Goal: Find specific page/section: Find specific page/section

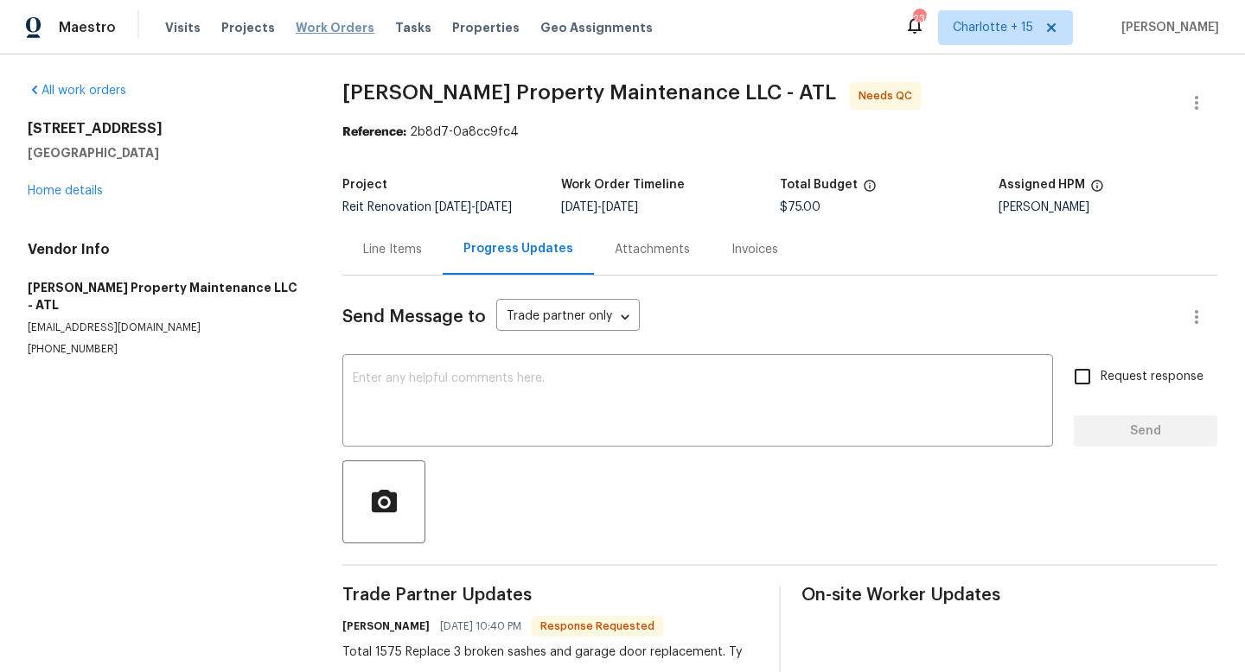
click at [313, 27] on span "Work Orders" at bounding box center [335, 27] width 79 height 17
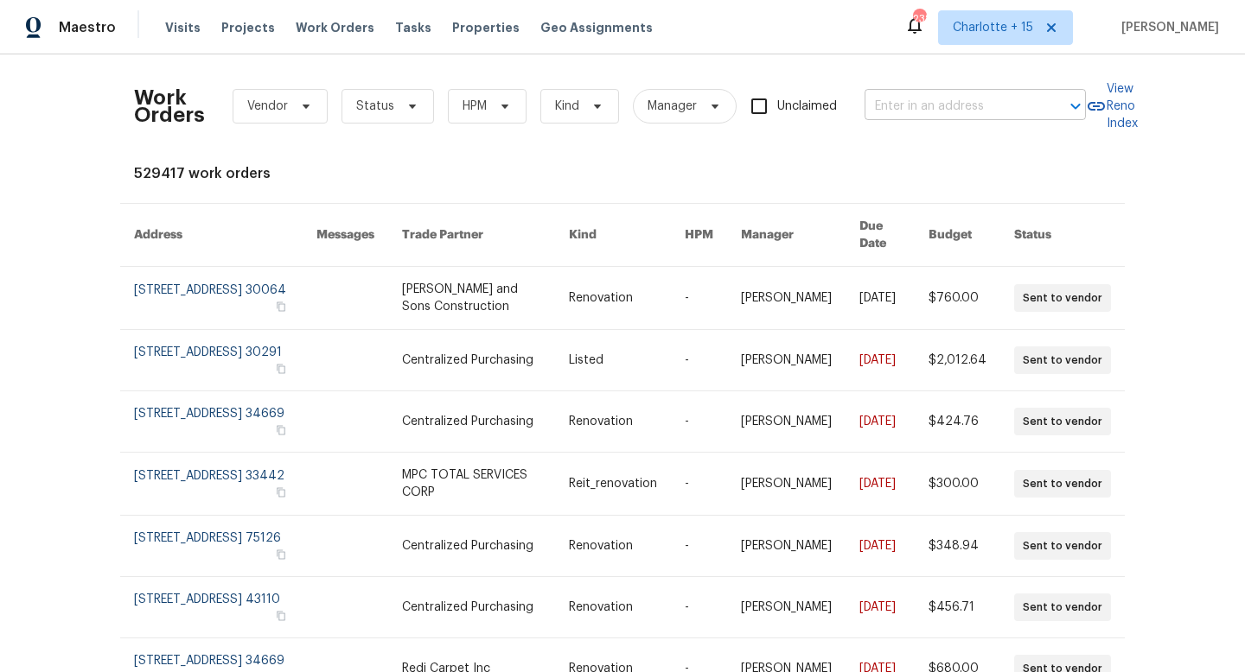
click at [953, 102] on input "text" at bounding box center [950, 106] width 173 height 27
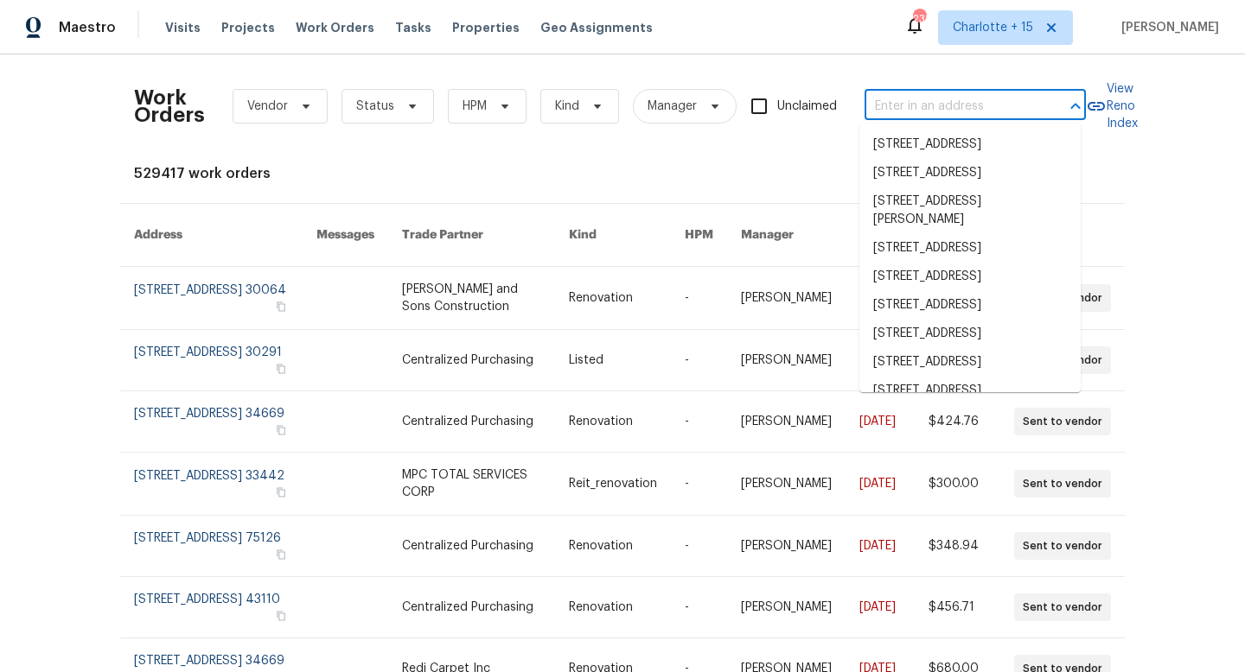
paste input "1983 [PERSON_NAME] SE, Marietta, GA 30060"
type input "1983 [PERSON_NAME] SE, Marietta, GA 30060"
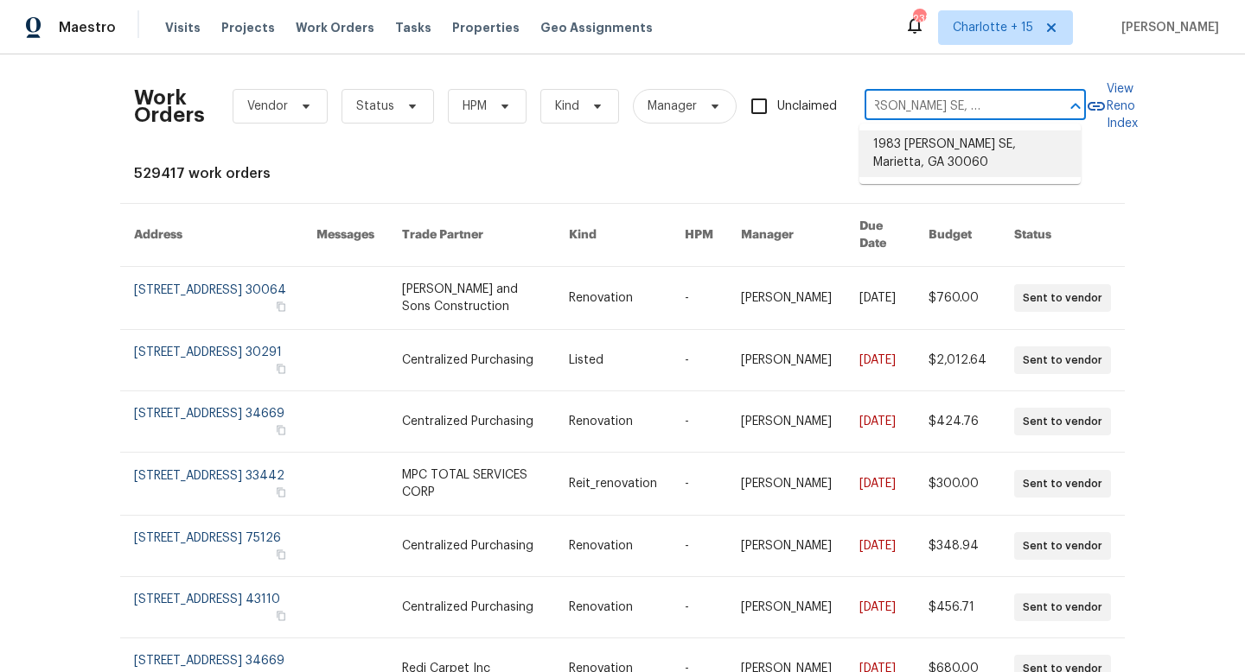
click at [968, 147] on li "1983 [PERSON_NAME] SE, Marietta, GA 30060" at bounding box center [969, 154] width 221 height 47
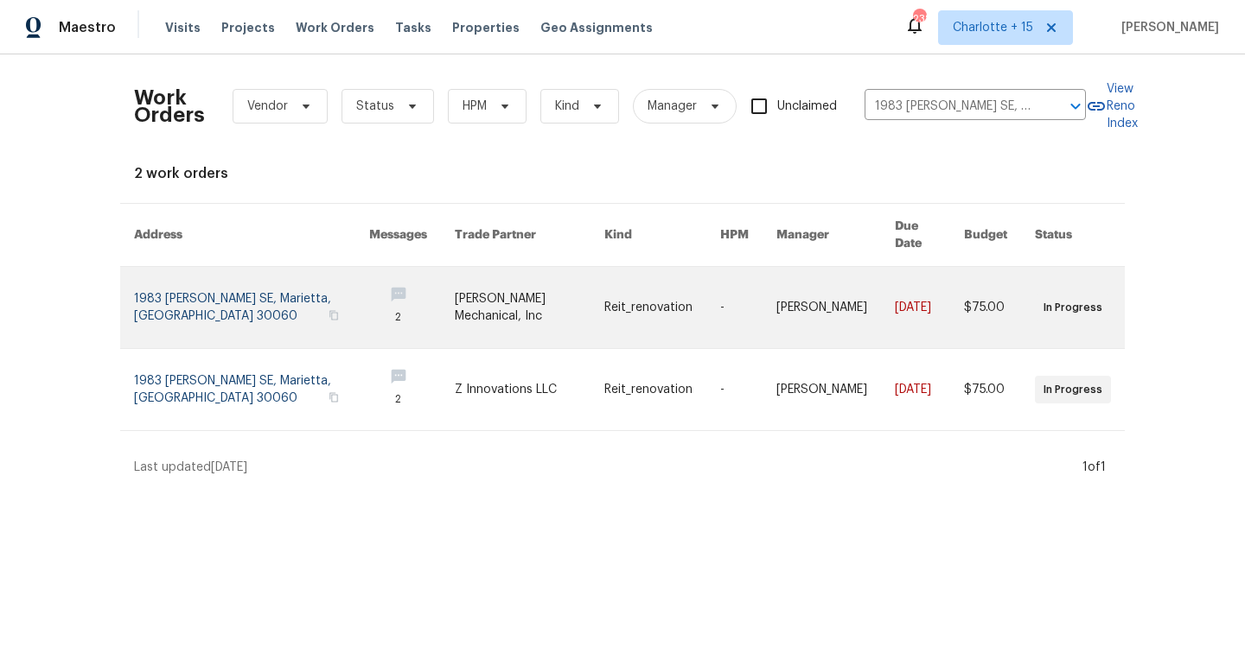
click at [269, 292] on link at bounding box center [251, 307] width 235 height 81
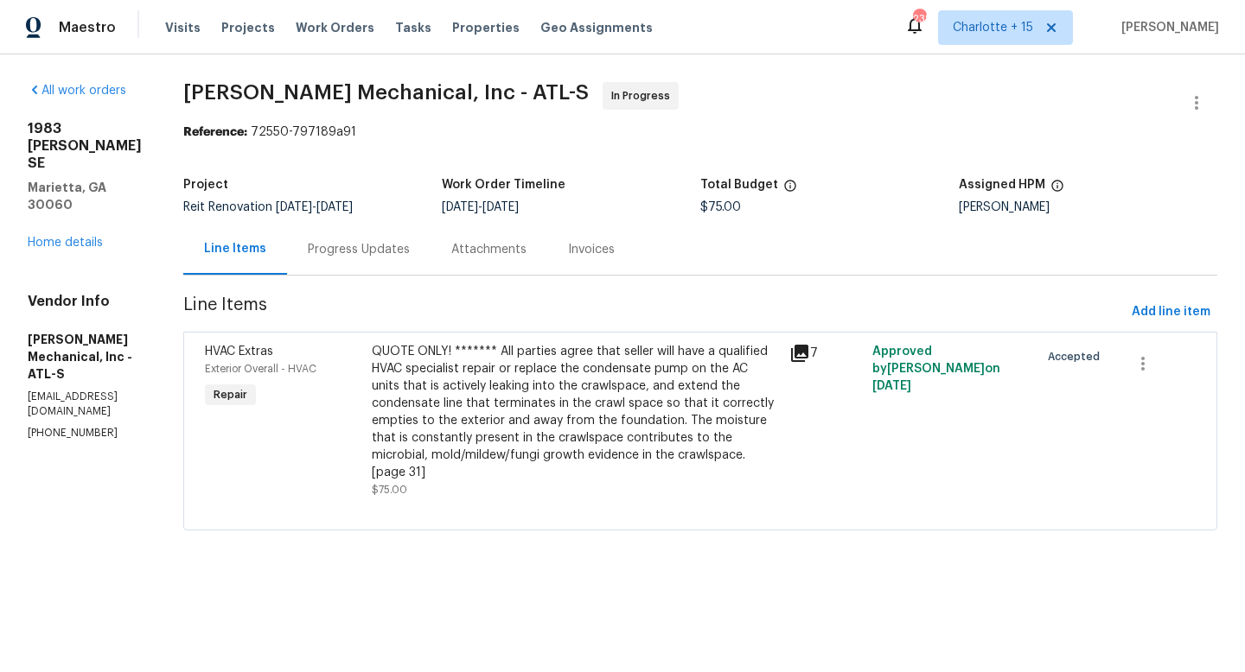
click at [430, 259] on div "Progress Updates" at bounding box center [358, 249] width 143 height 51
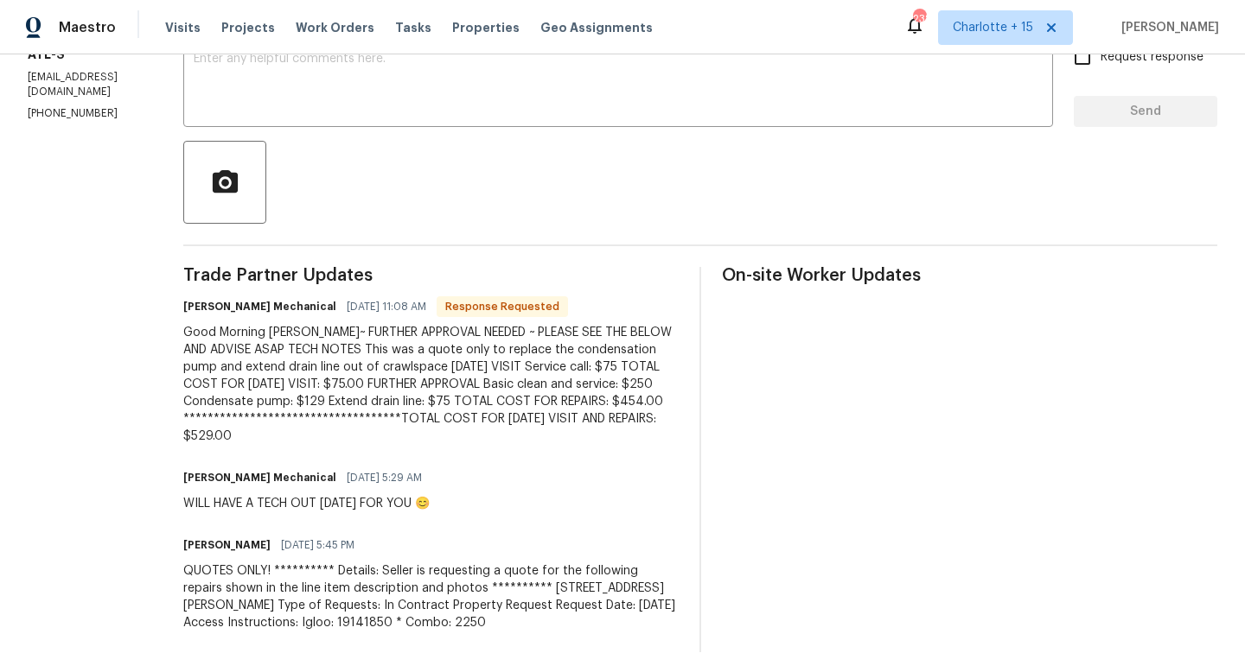
scroll to position [341, 0]
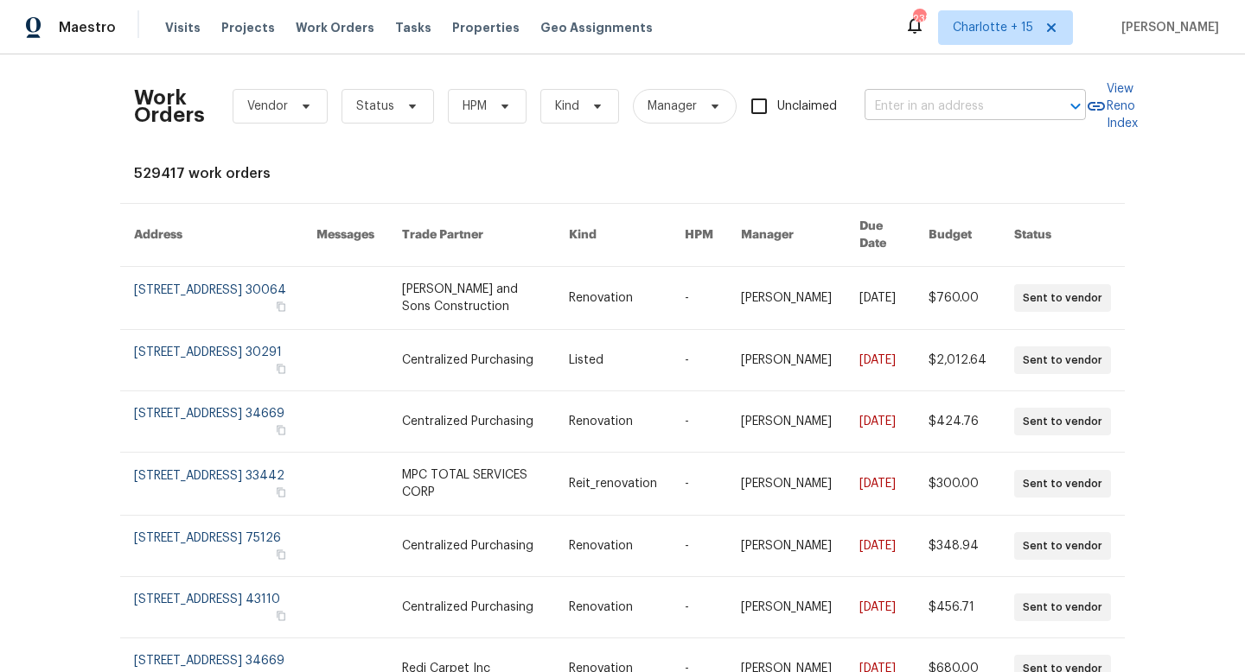
click at [929, 106] on input "text" at bounding box center [950, 106] width 173 height 27
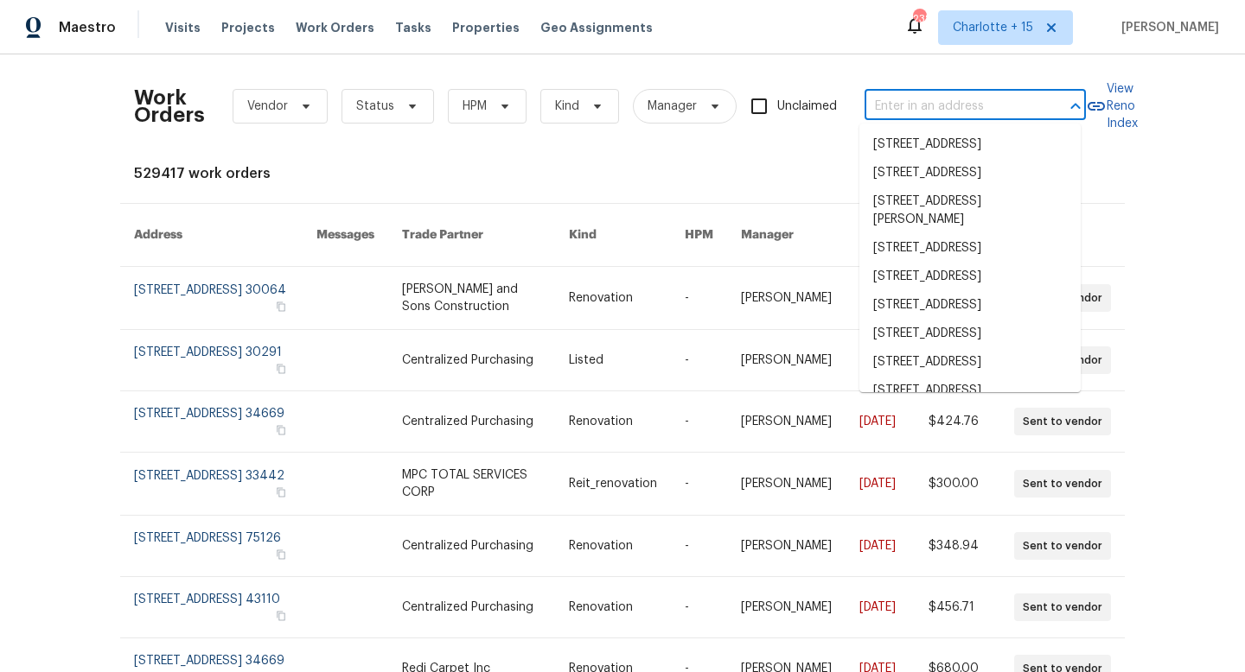
paste input "1983 [PERSON_NAME] SE, Marietta, GA 30060"
type input "1983 [PERSON_NAME] SE, Marietta, GA 30060"
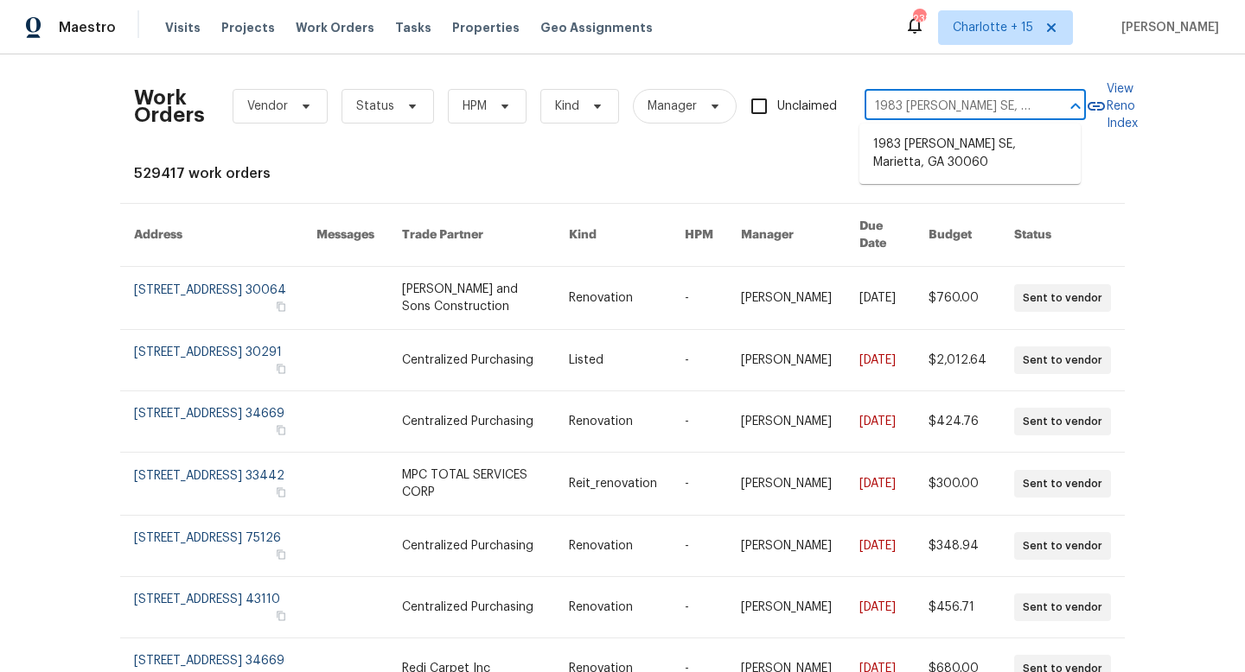
scroll to position [0, 50]
click at [918, 175] on li "1983 [PERSON_NAME] SE, Marietta, GA 30060" at bounding box center [969, 154] width 221 height 47
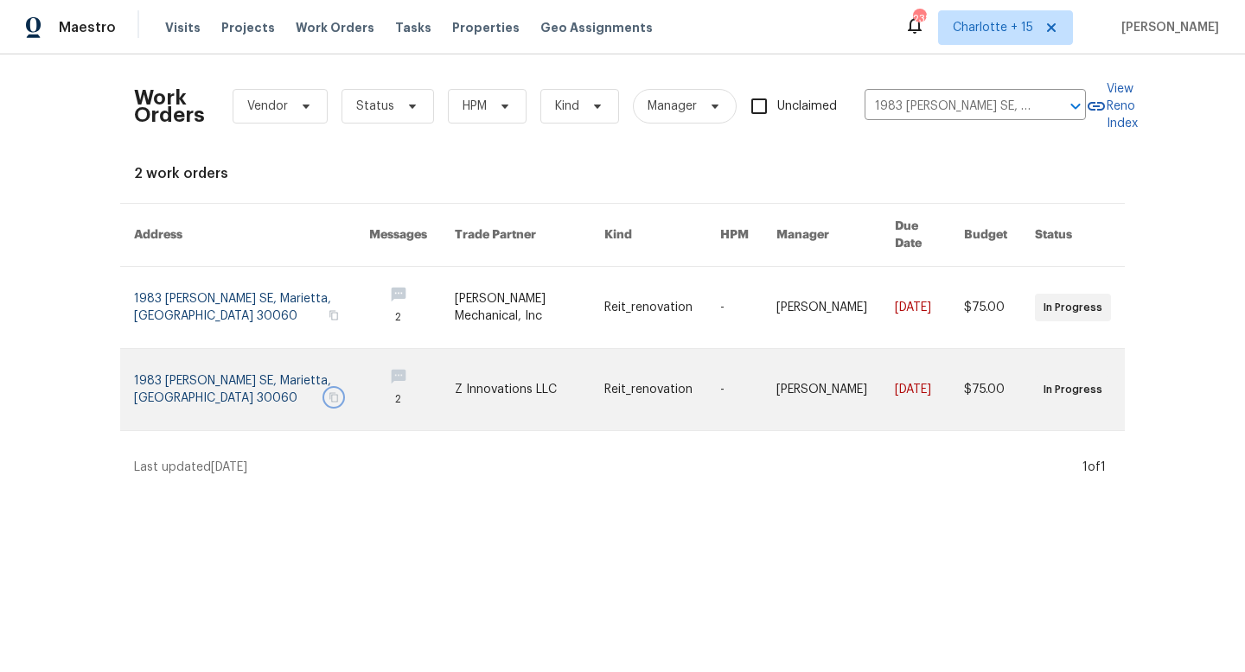
click at [328, 390] on button "button" at bounding box center [334, 398] width 16 height 16
click at [251, 360] on link at bounding box center [251, 389] width 235 height 81
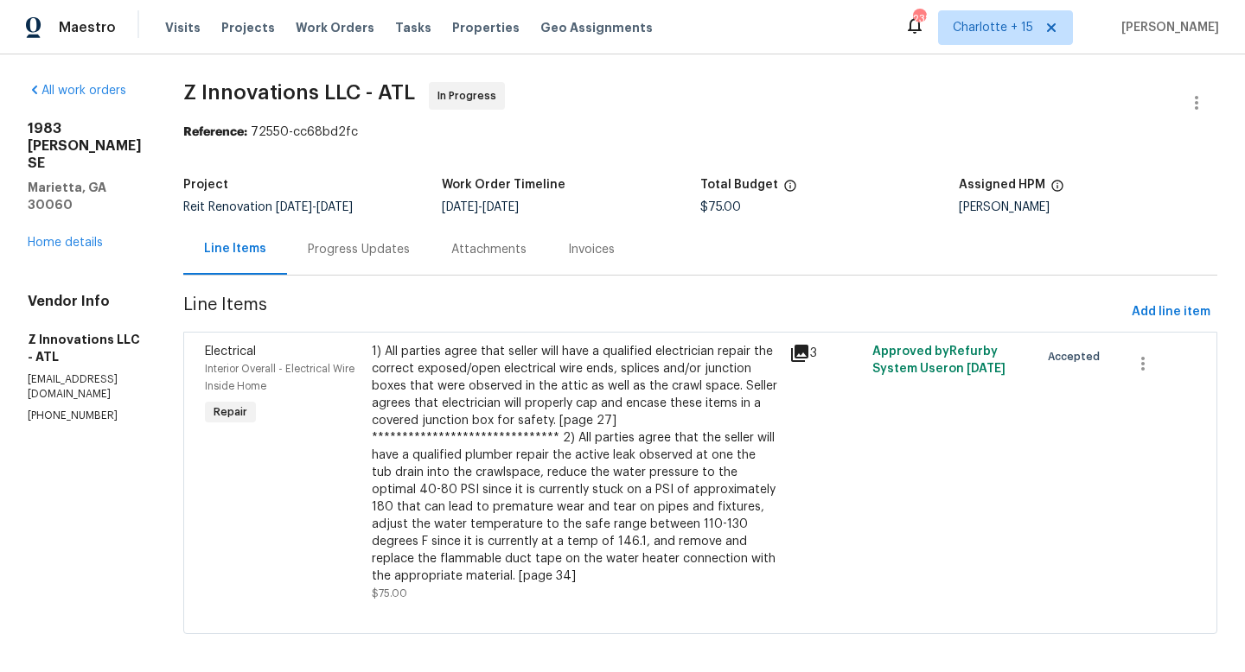
click at [409, 259] on div "Progress Updates" at bounding box center [358, 249] width 143 height 51
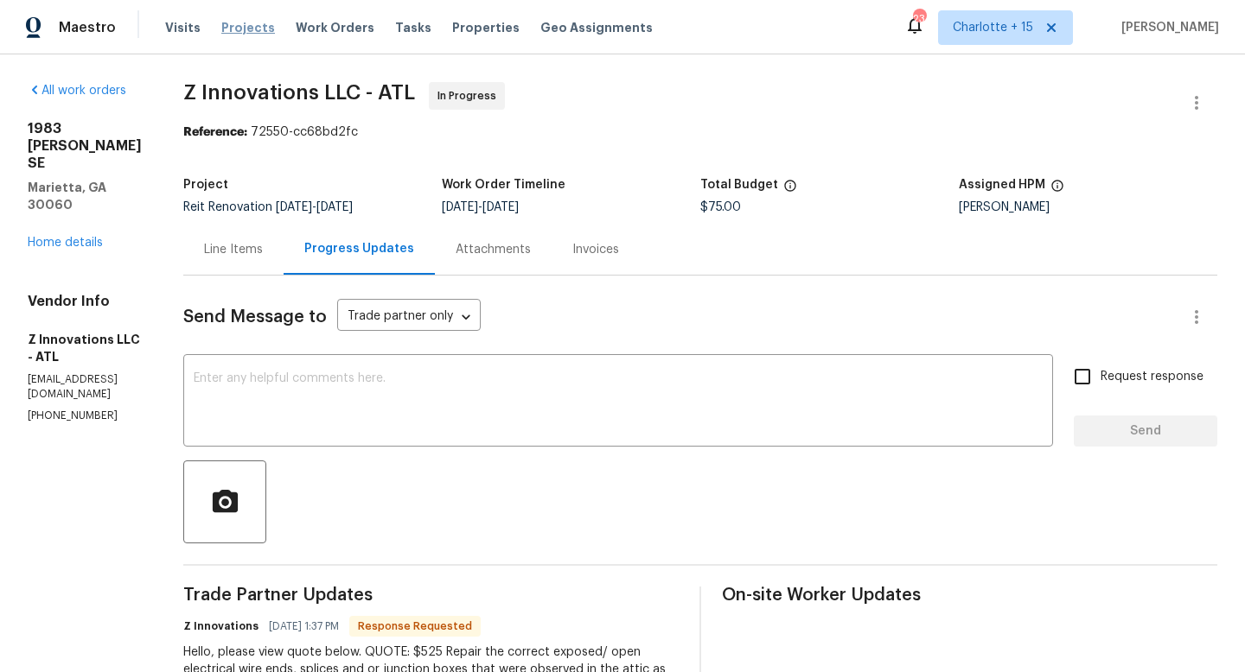
click at [258, 30] on span "Projects" at bounding box center [248, 27] width 54 height 17
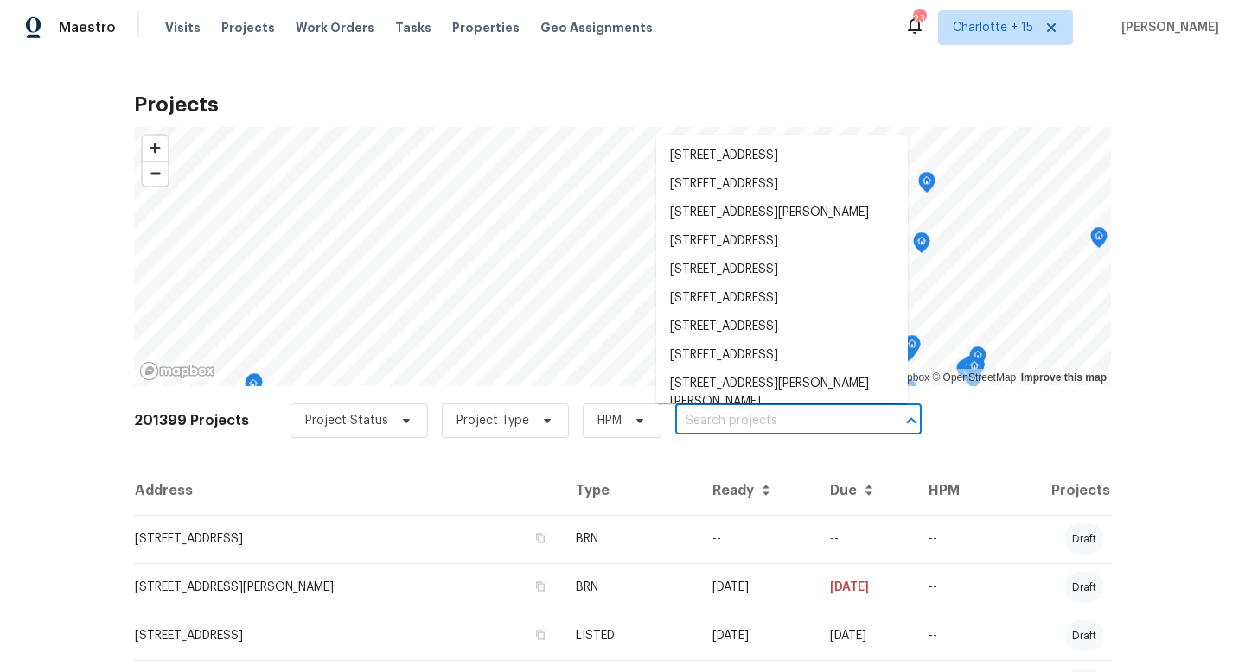
click at [736, 419] on input "text" at bounding box center [774, 421] width 198 height 27
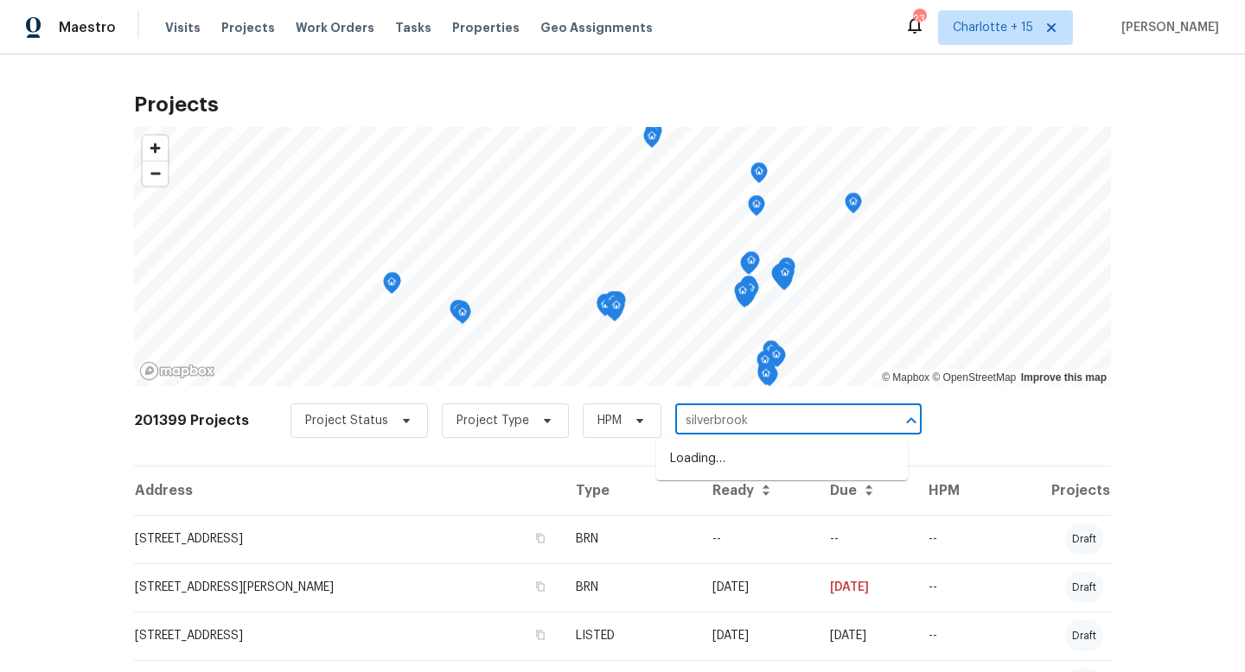
type input "silverbrooke"
click at [735, 457] on li "[STREET_ADDRESS]" at bounding box center [782, 459] width 252 height 29
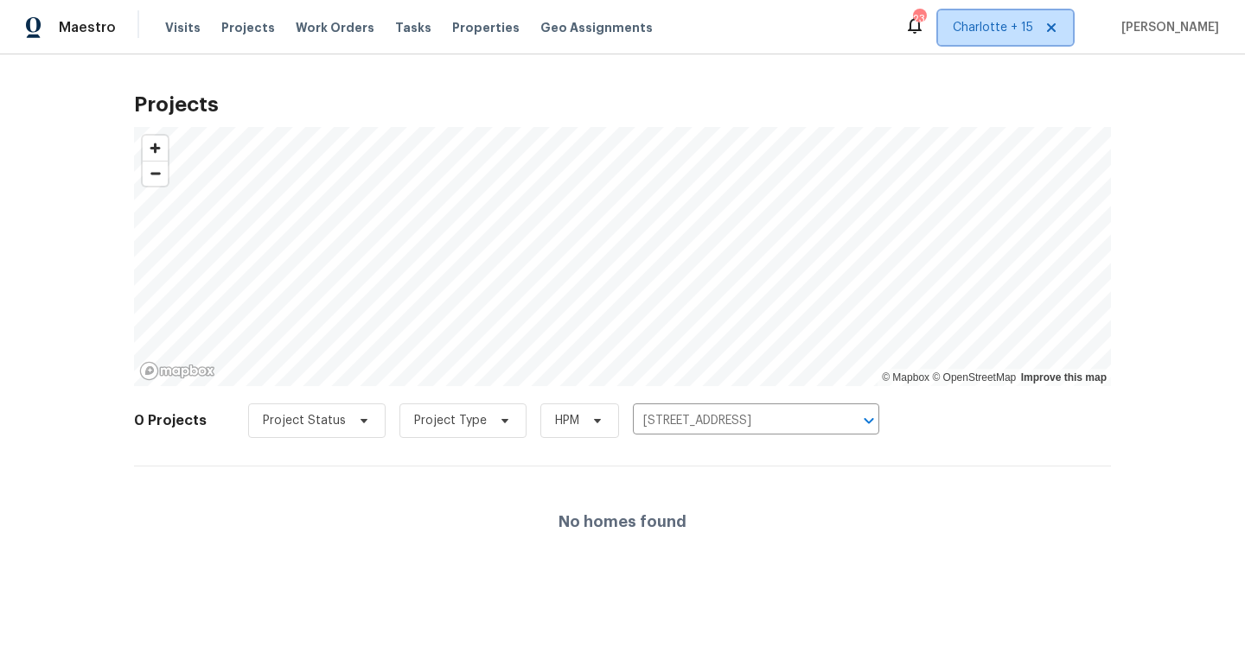
click at [1006, 42] on span "Charlotte + 15" at bounding box center [1005, 27] width 135 height 35
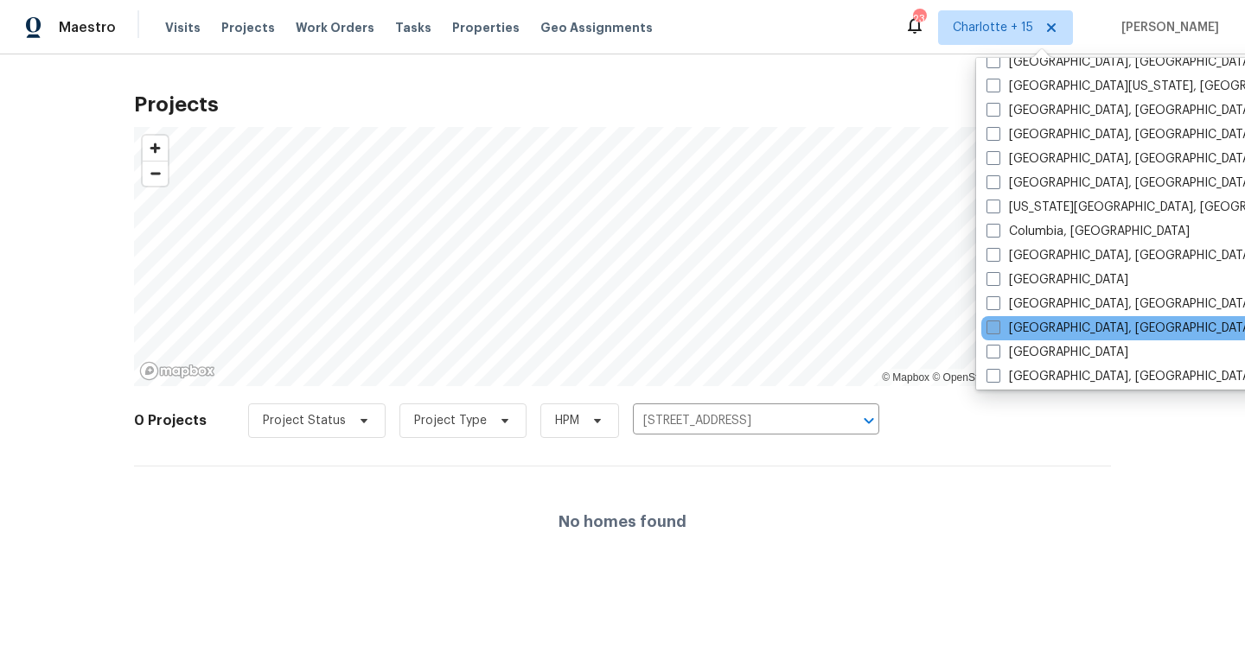
scroll to position [551, 0]
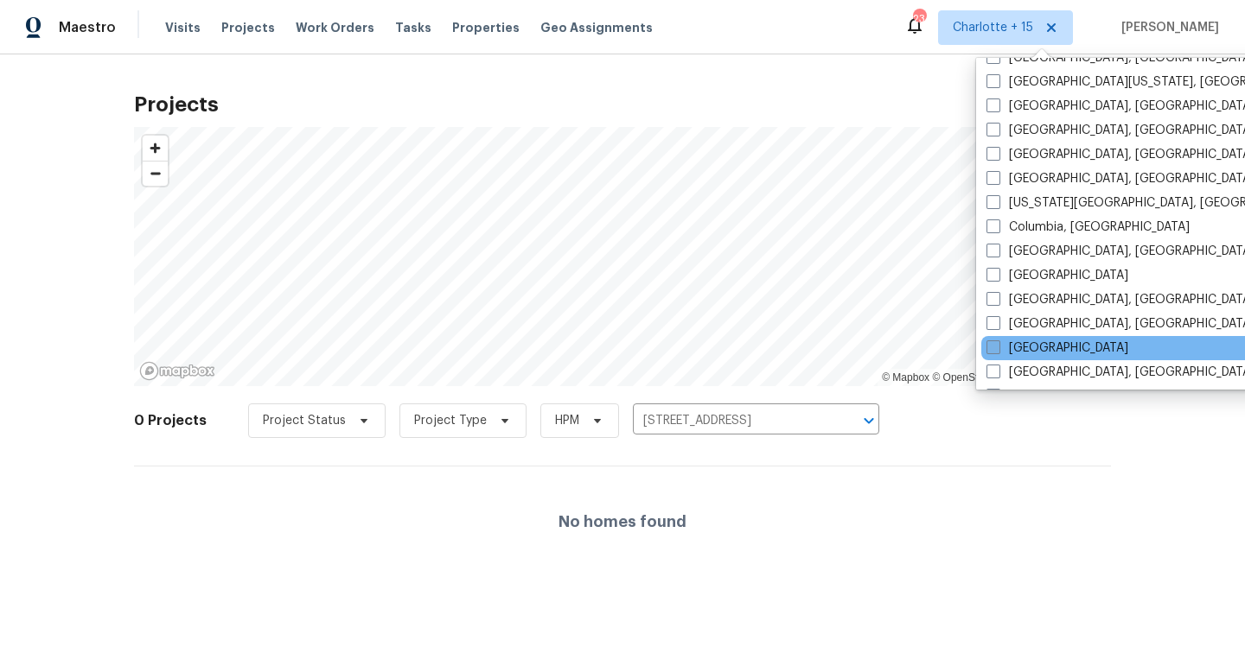
click at [1033, 342] on label "[GEOGRAPHIC_DATA]" at bounding box center [1057, 348] width 142 height 17
click at [997, 342] on input "[GEOGRAPHIC_DATA]" at bounding box center [991, 345] width 11 height 11
checkbox input "true"
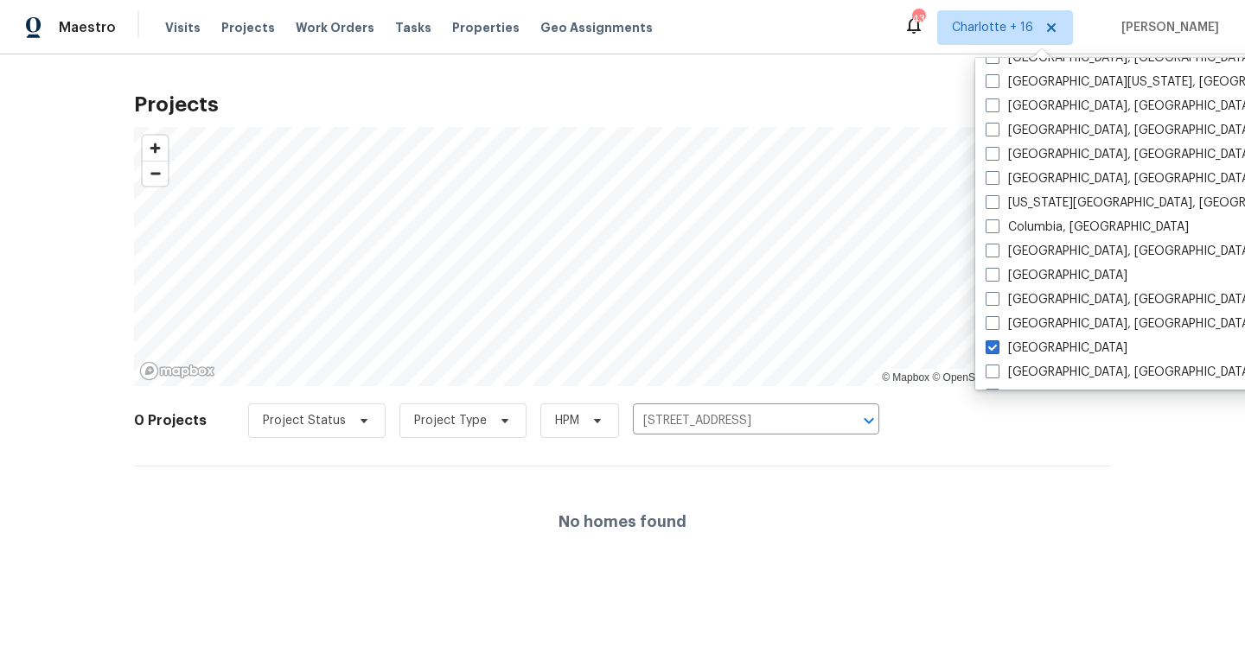
click at [916, 474] on div "No homes found" at bounding box center [622, 522] width 977 height 111
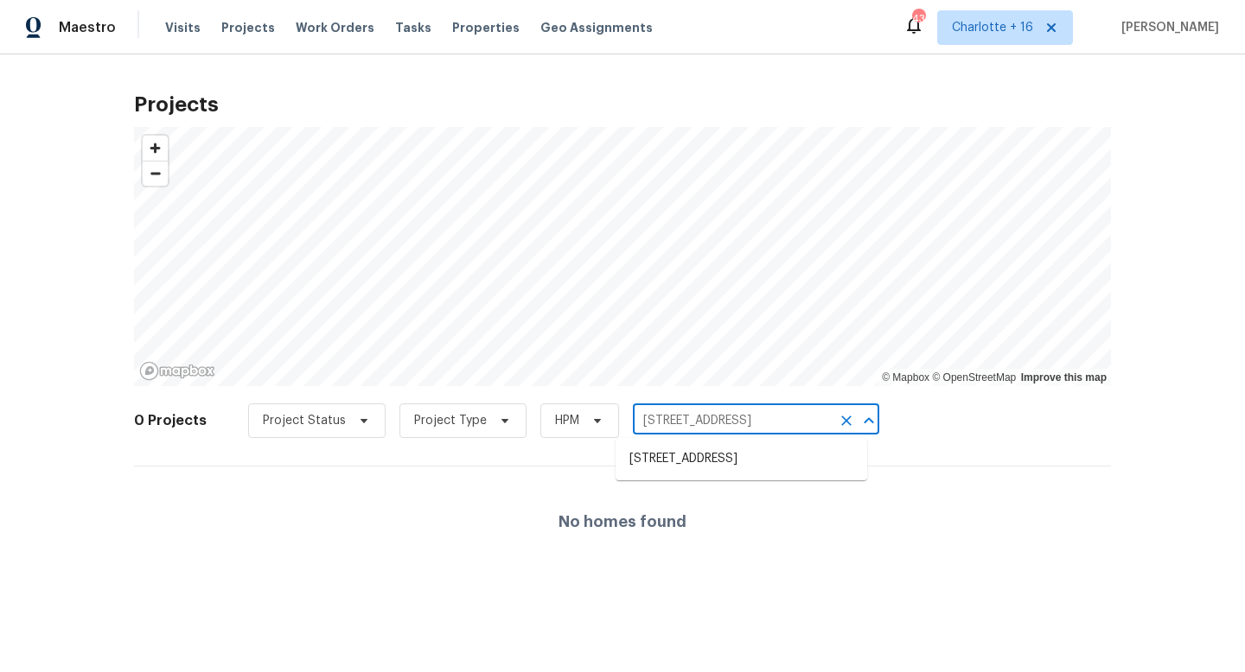
click at [762, 425] on input "[STREET_ADDRESS]" at bounding box center [732, 421] width 198 height 27
click at [762, 424] on input "[STREET_ADDRESS]" at bounding box center [732, 421] width 198 height 27
click at [761, 419] on input "[STREET_ADDRESS]" at bounding box center [732, 421] width 198 height 27
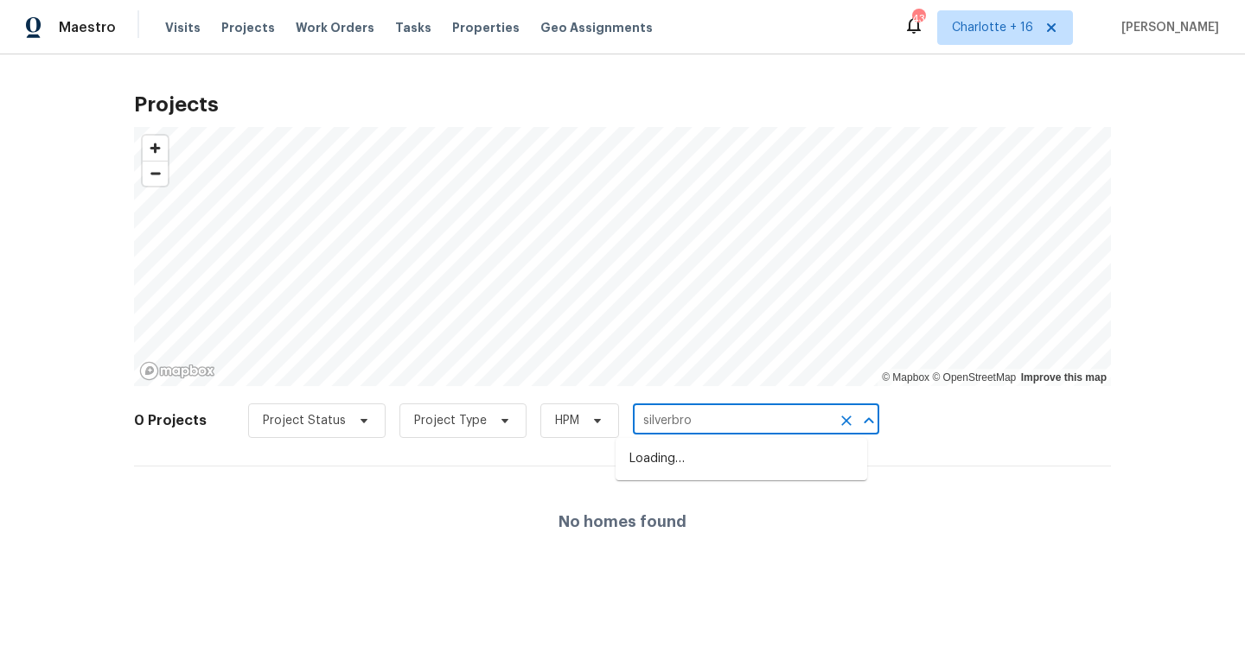
type input "silverbroo"
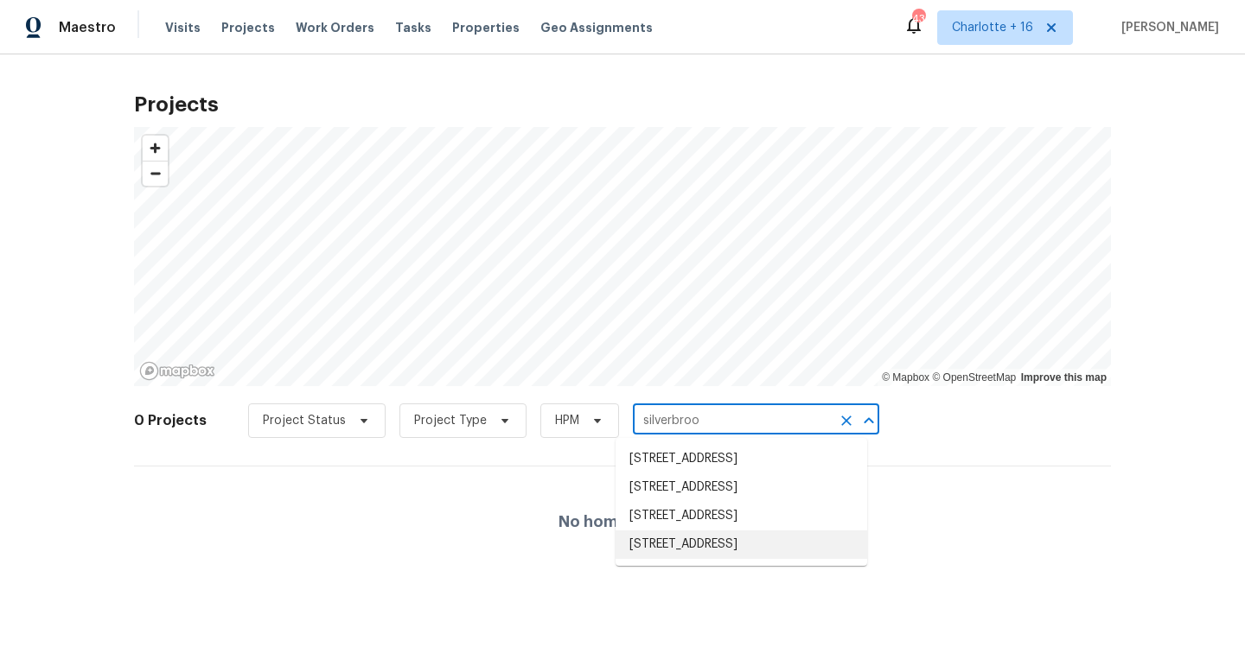
click at [757, 559] on li "[STREET_ADDRESS]" at bounding box center [741, 545] width 252 height 29
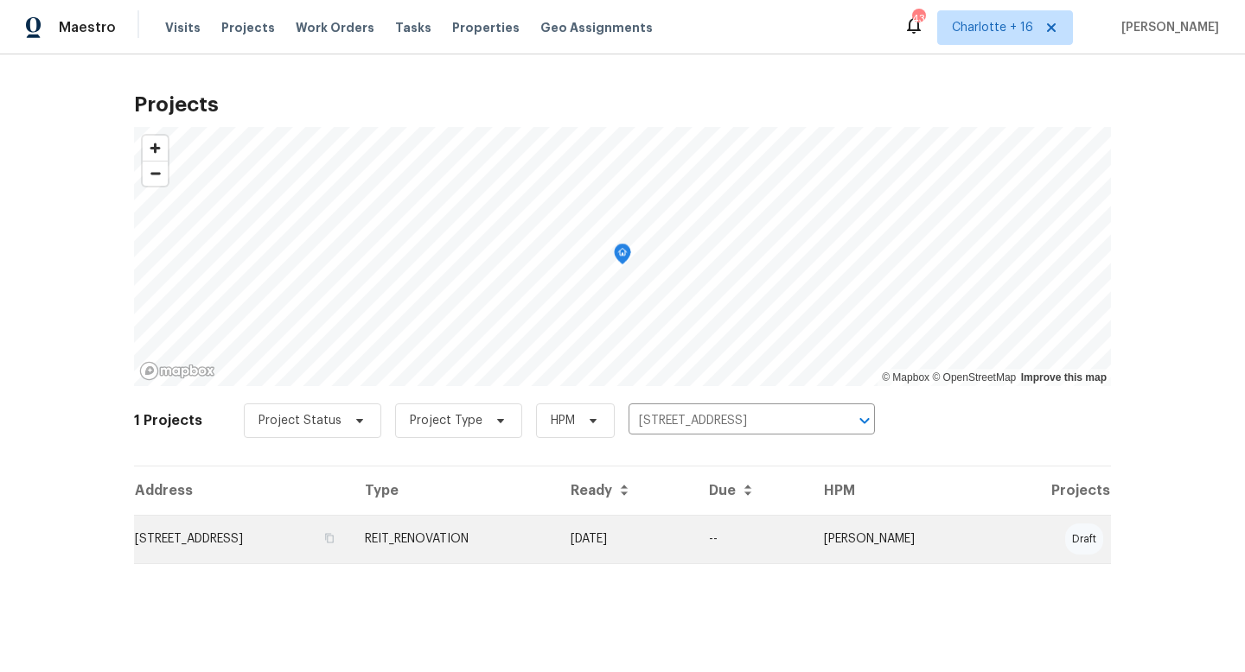
click at [330, 543] on td "[STREET_ADDRESS]" at bounding box center [242, 539] width 217 height 48
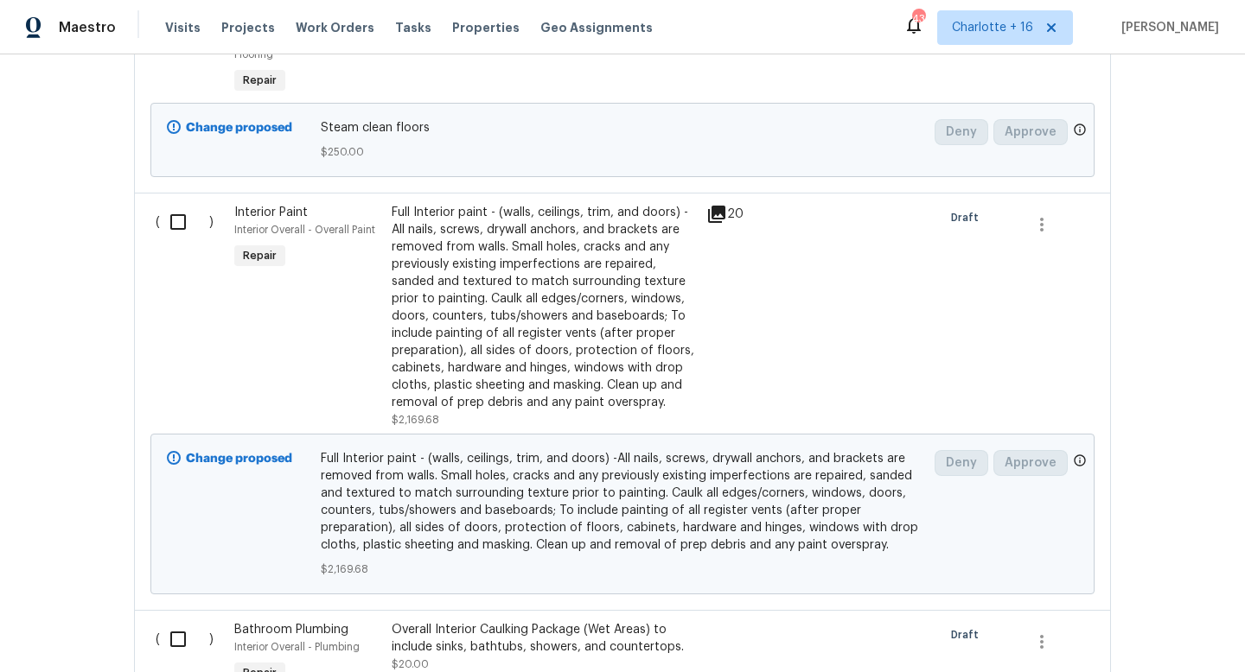
scroll to position [3053, 0]
click at [565, 247] on div "Full Interior paint - (walls, ceilings, trim, and doors) -All nails, screws, dr…" at bounding box center [544, 306] width 304 height 207
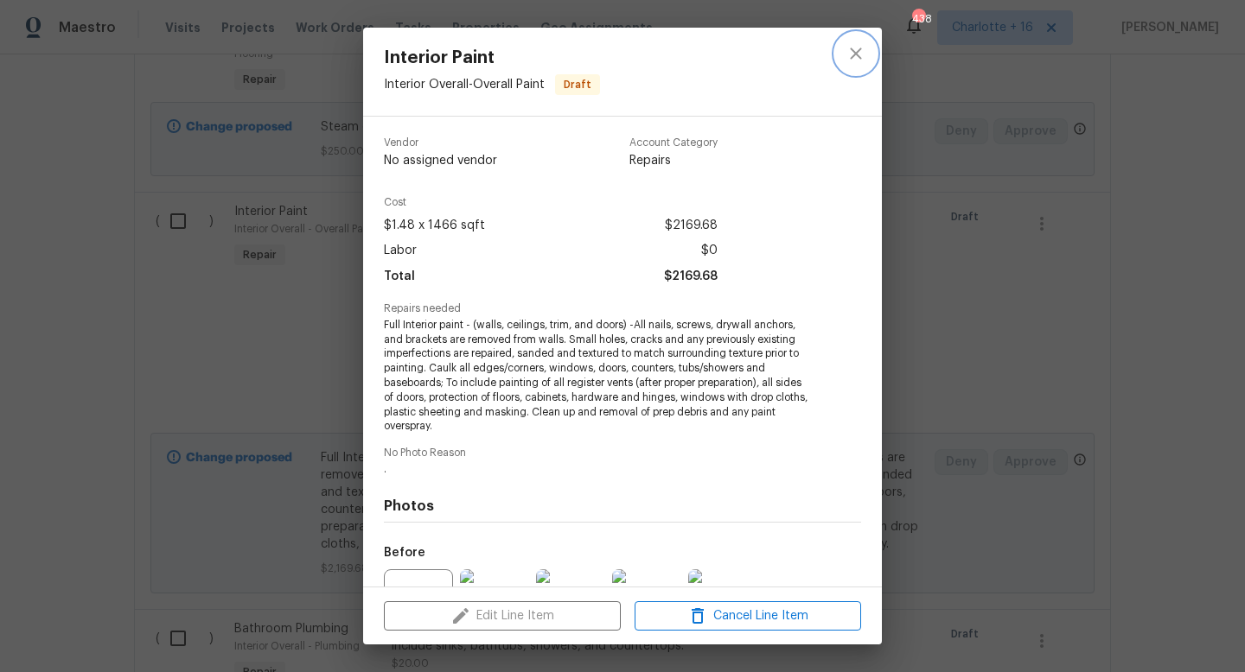
click at [854, 58] on icon "close" at bounding box center [855, 53] width 21 height 21
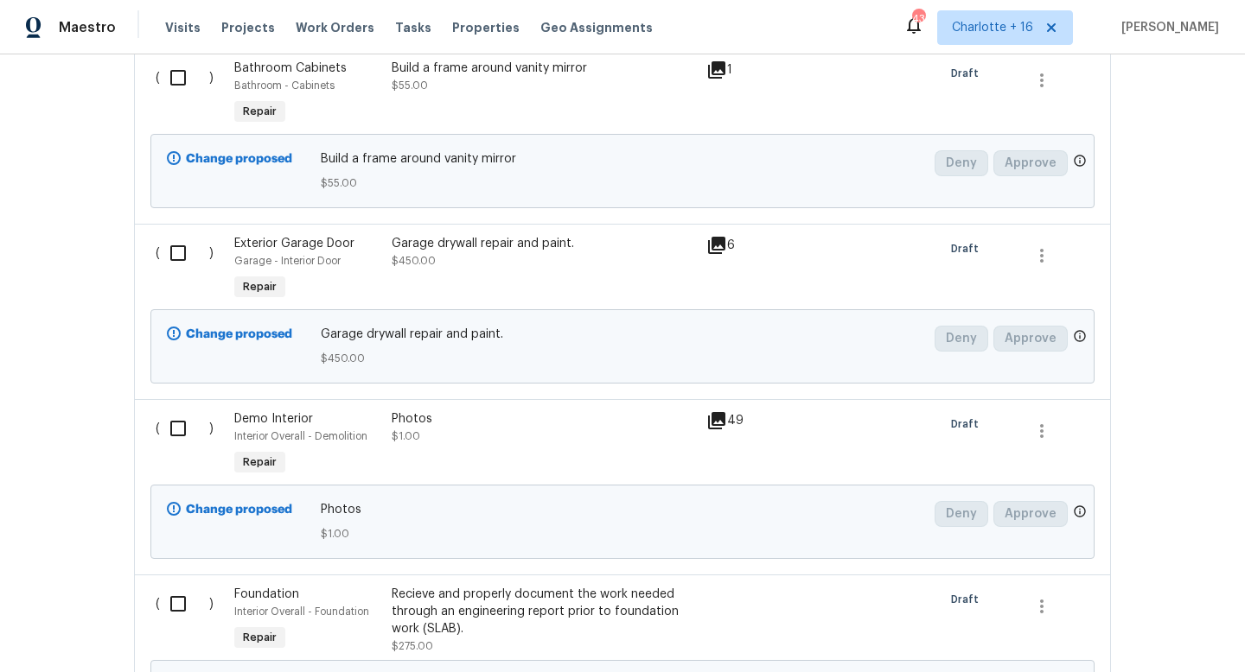
scroll to position [0, 0]
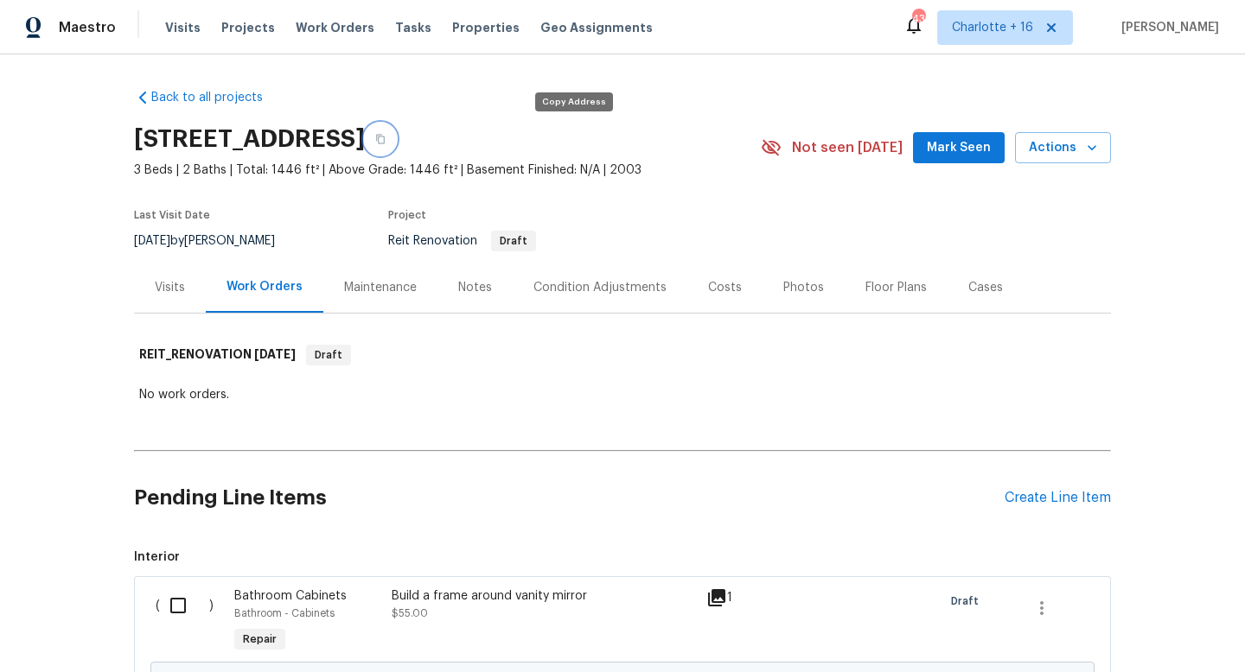
click at [396, 137] on button "button" at bounding box center [380, 139] width 31 height 31
